Goal: Navigation & Orientation: Find specific page/section

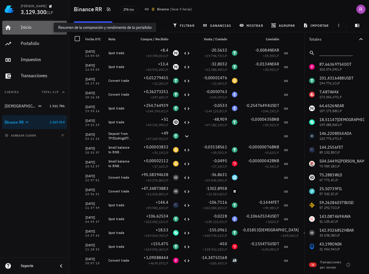
click at [24, 27] on div "Inicio" at bounding box center [43, 26] width 44 height 5
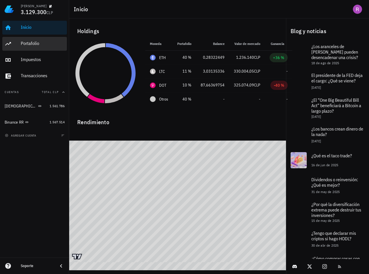
click at [37, 46] on div "Portafolio" at bounding box center [43, 43] width 44 height 5
